Goal: Task Accomplishment & Management: Use online tool/utility

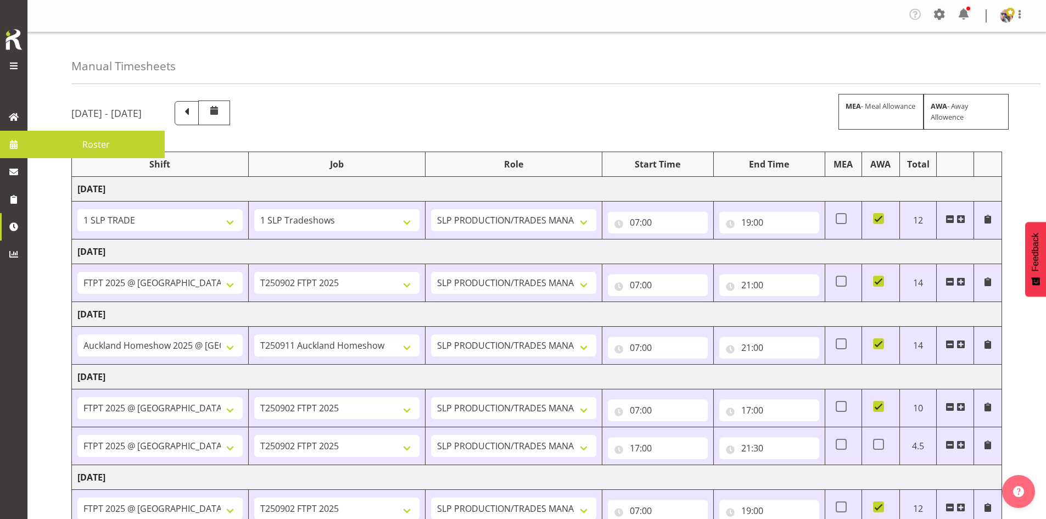
select select "1798"
select select "15"
select select "66167"
select select "9154"
select select "73746"
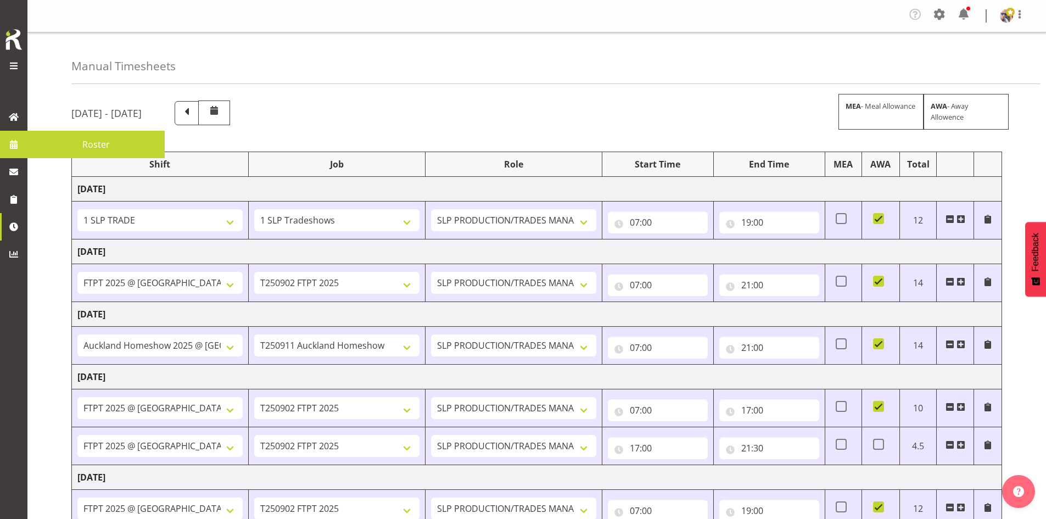
select select "9869"
select select "66167"
select select "9154"
select select "66167"
select select "9154"
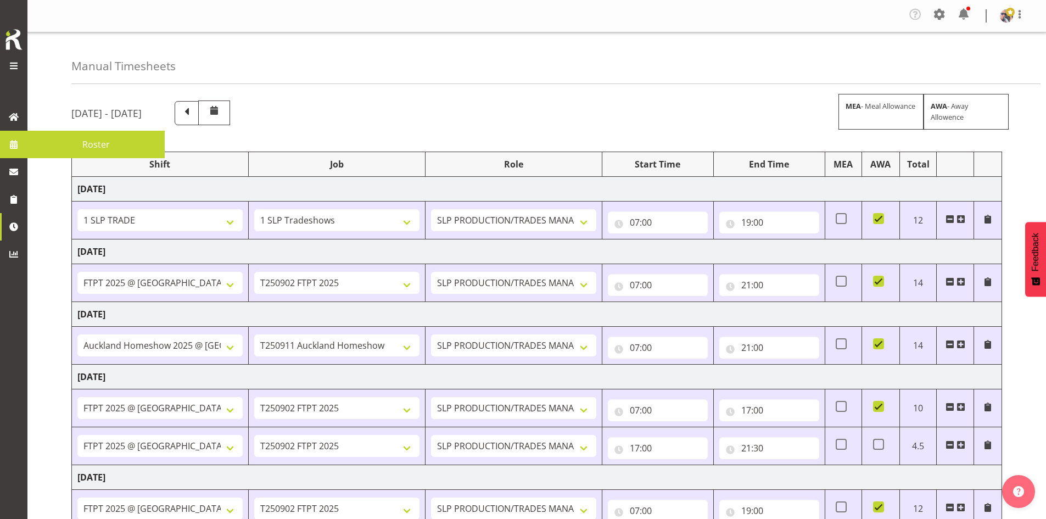
select select "66167"
select select "9154"
select select "73746"
select select "9869"
select select "66167"
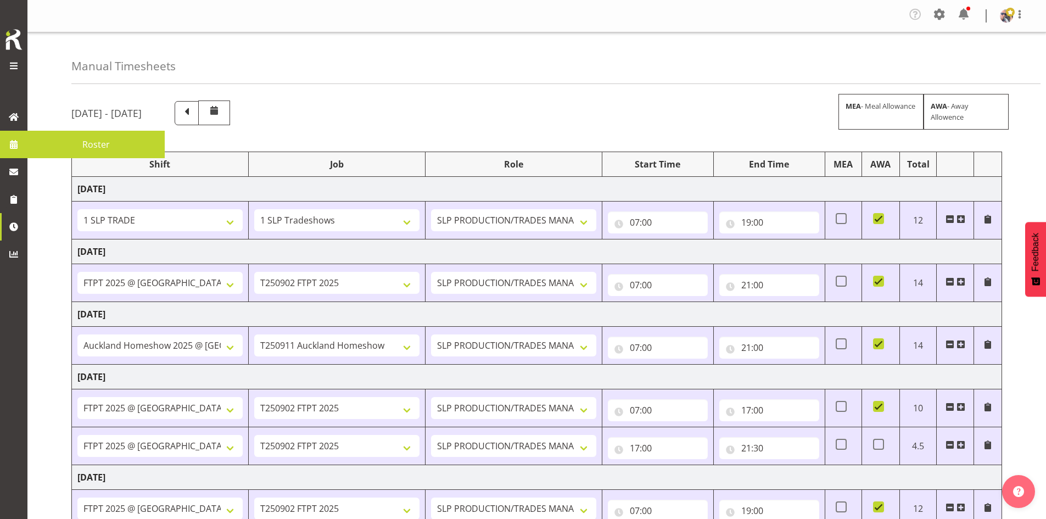
select select "9154"
select select "73746"
select select "9869"
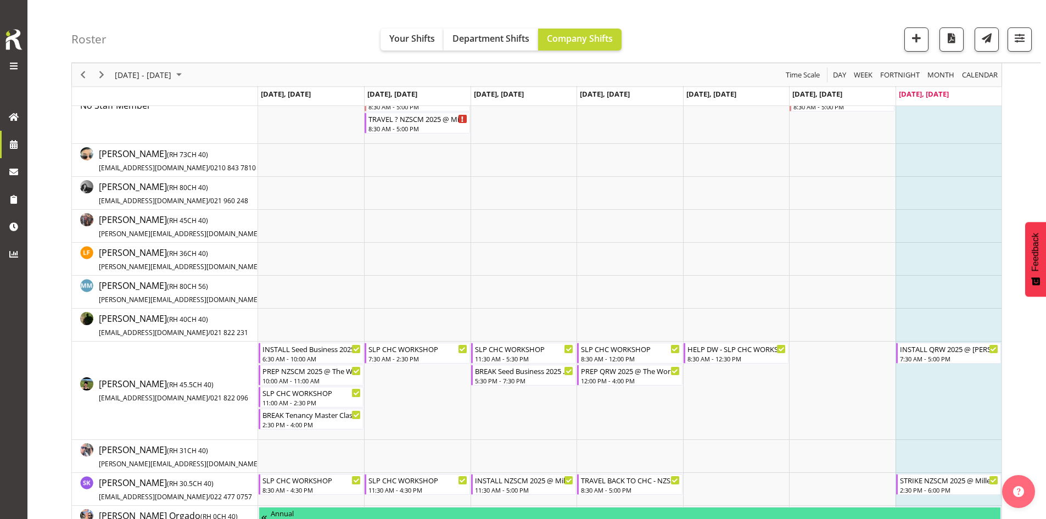
scroll to position [41, 0]
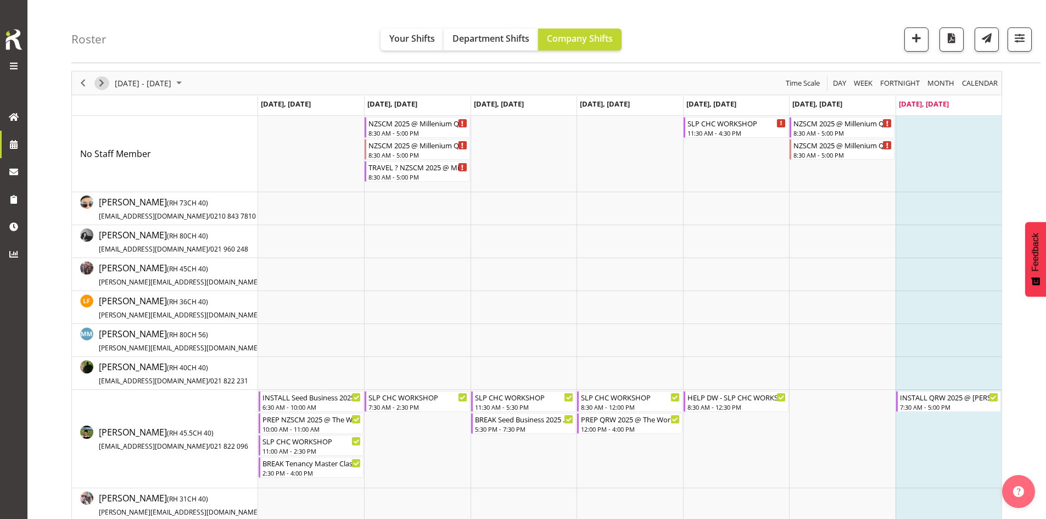
click at [105, 82] on span "Next" at bounding box center [101, 83] width 13 height 14
